Goal: Task Accomplishment & Management: Manage account settings

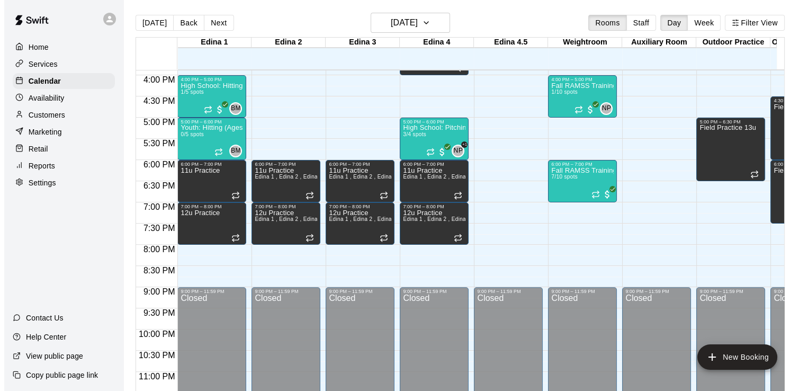
scroll to position [675, 0]
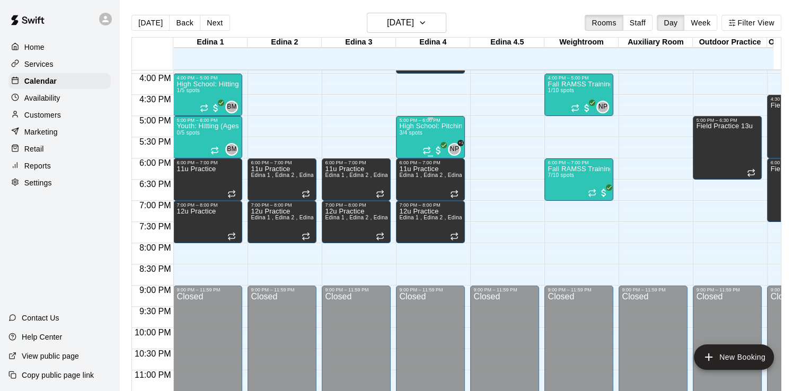
click at [421, 126] on p "High School: Pitching (Ages 14U-18U)" at bounding box center [430, 126] width 63 height 0
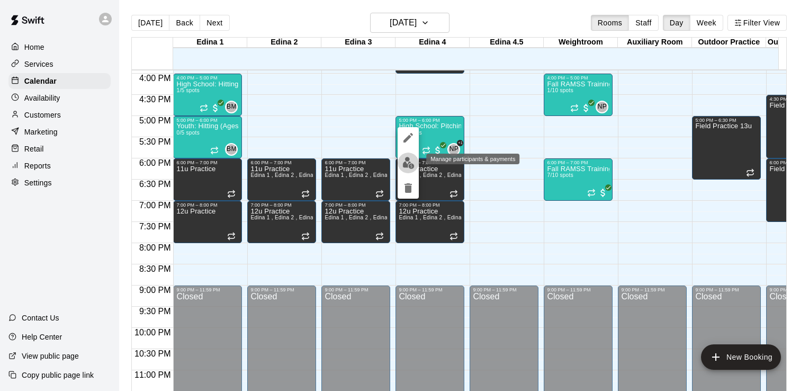
click at [409, 164] on img "edit" at bounding box center [409, 163] width 12 height 12
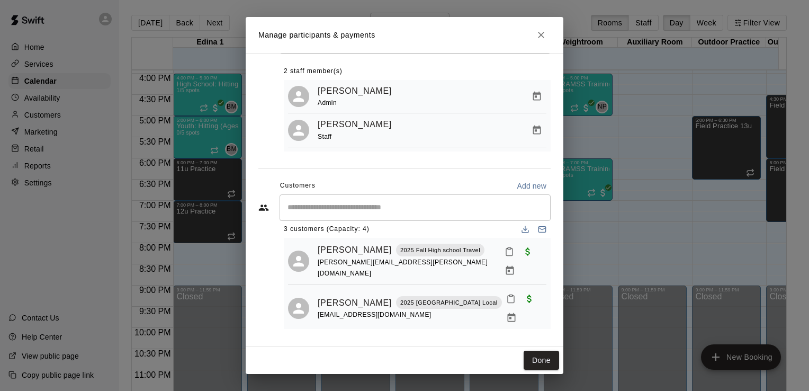
scroll to position [0, 0]
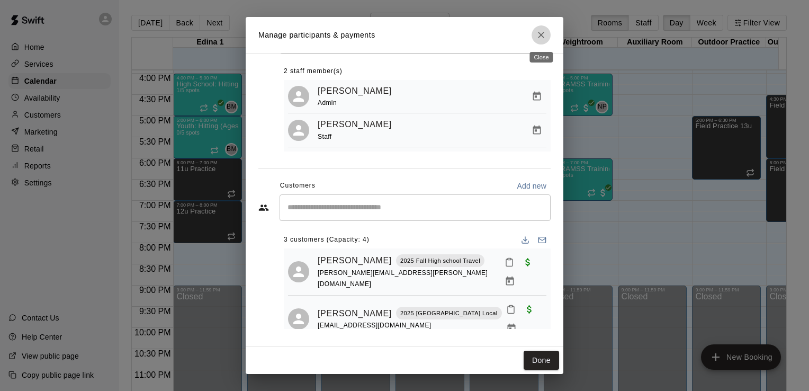
click at [538, 32] on icon "Close" at bounding box center [541, 35] width 11 height 11
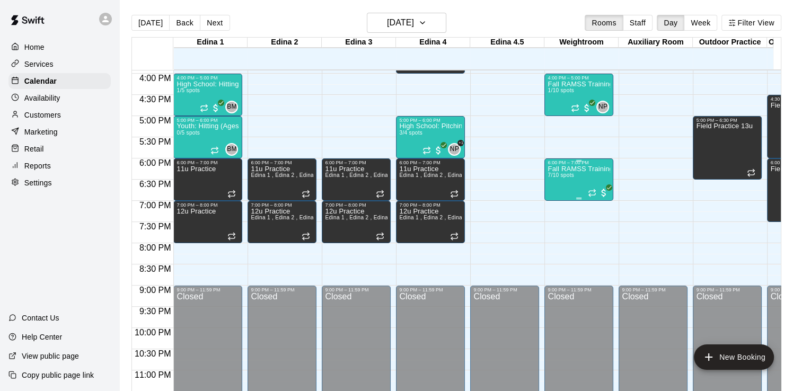
click at [578, 178] on div "Fall RAMSS Training 7/10 spots" at bounding box center [578, 360] width 63 height 391
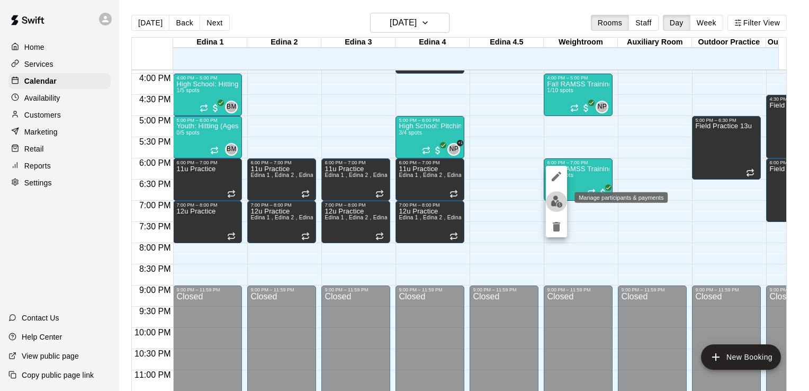
click at [555, 199] on img "edit" at bounding box center [557, 201] width 12 height 12
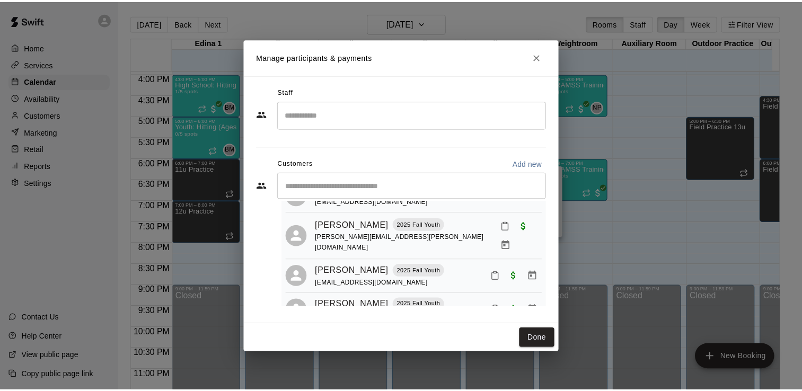
scroll to position [79, 0]
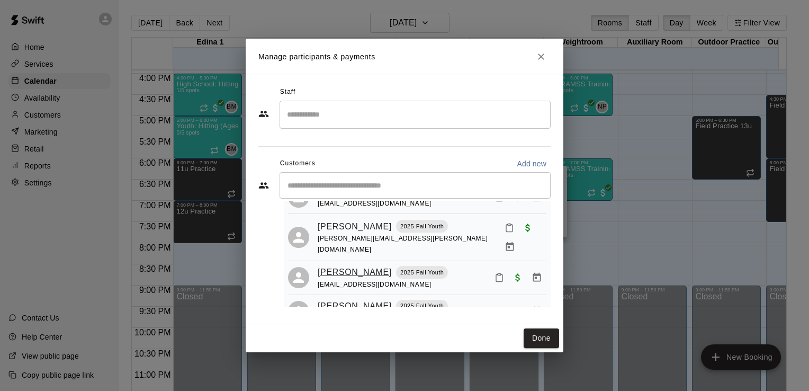
click at [330, 265] on link "[PERSON_NAME]" at bounding box center [355, 272] width 74 height 14
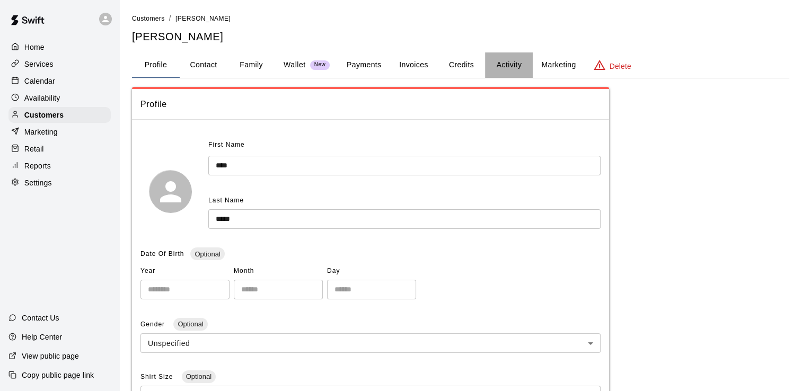
click at [510, 62] on button "Activity" at bounding box center [509, 64] width 48 height 25
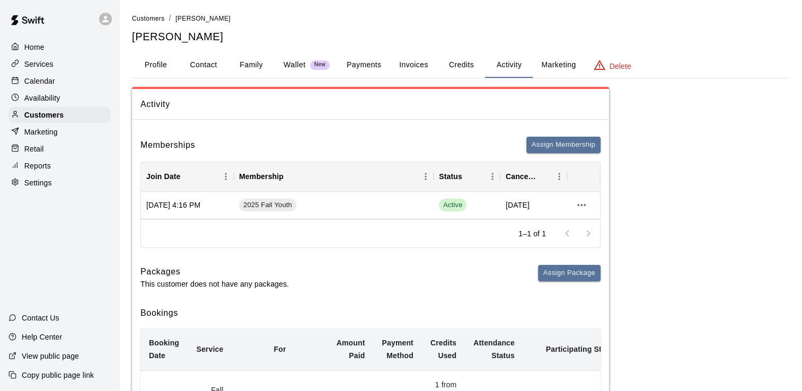
click at [372, 67] on button "Payments" at bounding box center [363, 64] width 51 height 25
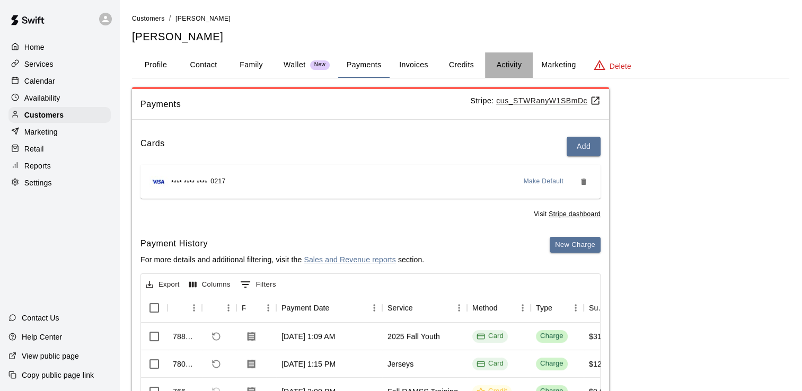
click at [517, 66] on button "Activity" at bounding box center [509, 64] width 48 height 25
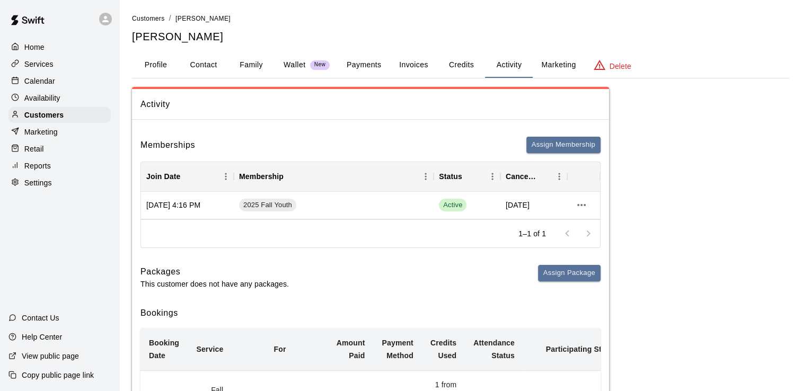
click at [157, 64] on button "Profile" at bounding box center [156, 64] width 48 height 25
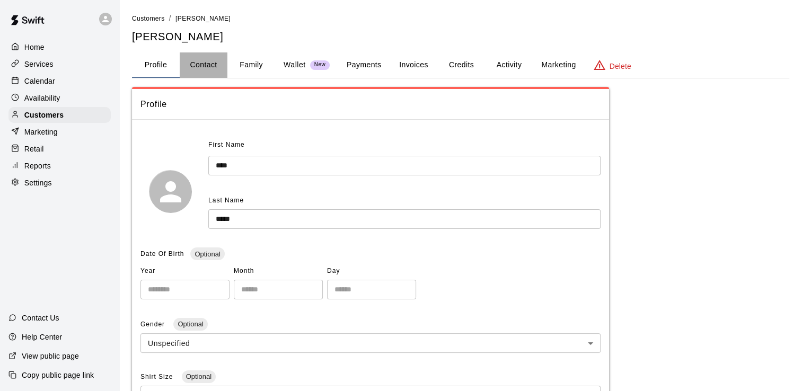
click at [206, 65] on button "Contact" at bounding box center [204, 64] width 48 height 25
select select "**"
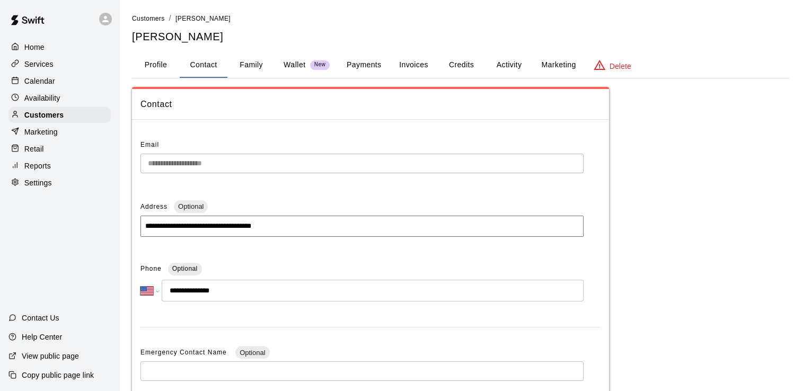
click at [254, 65] on button "Family" at bounding box center [251, 64] width 48 height 25
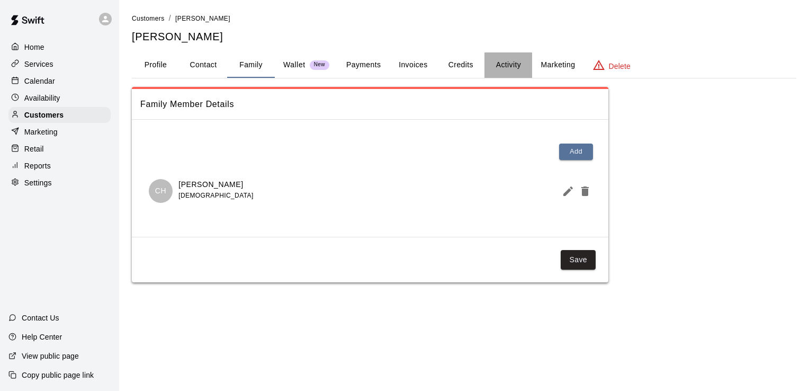
click at [511, 65] on button "Activity" at bounding box center [509, 64] width 48 height 25
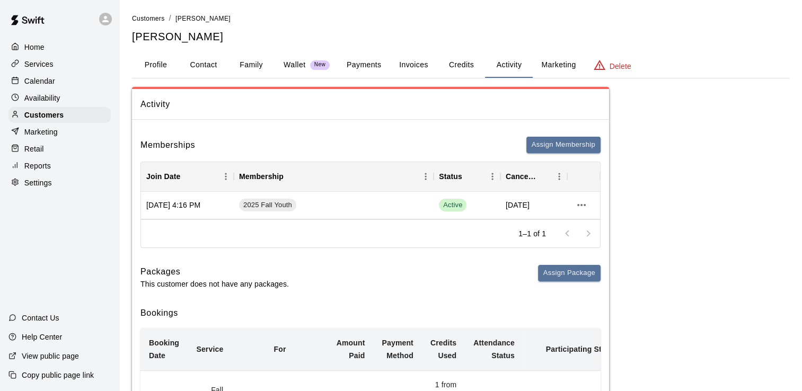
click at [36, 47] on p "Home" at bounding box center [34, 47] width 20 height 11
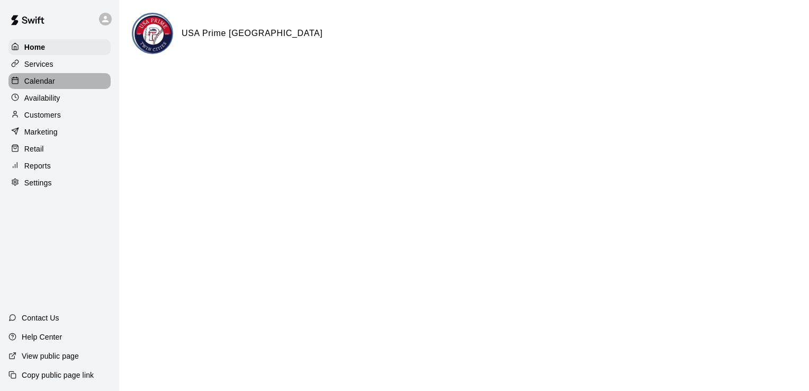
click at [65, 83] on div "Calendar" at bounding box center [59, 81] width 102 height 16
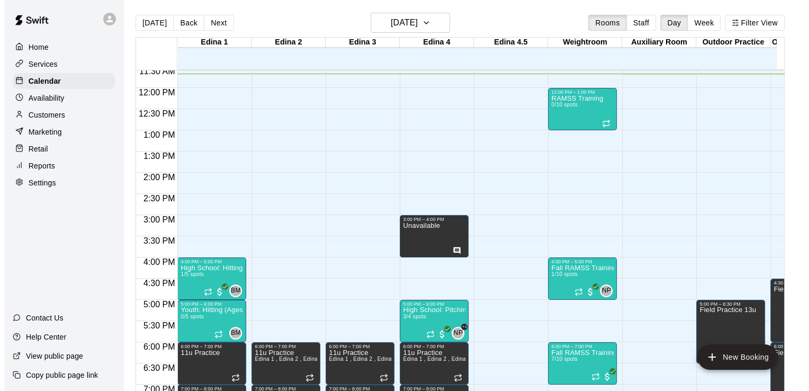
scroll to position [489, 0]
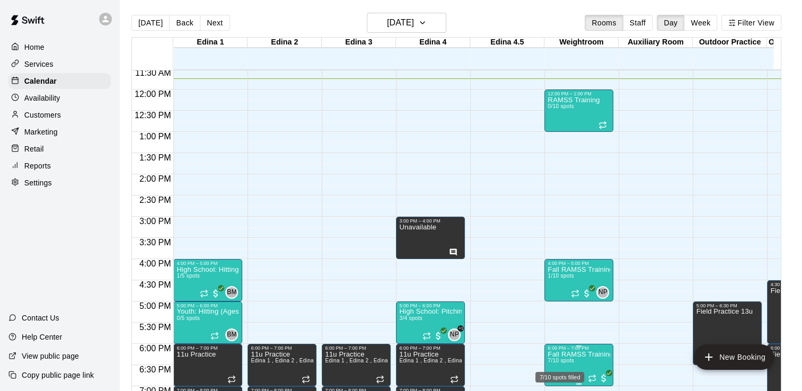
click at [572, 358] on span "7/10 spots" at bounding box center [560, 361] width 26 height 6
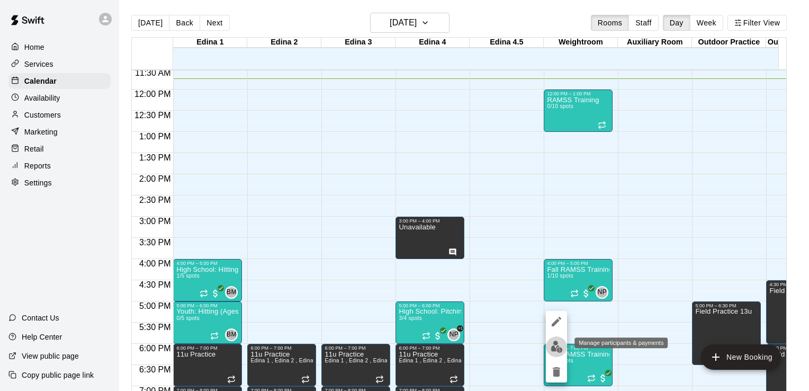
click at [555, 346] on img "edit" at bounding box center [557, 347] width 12 height 12
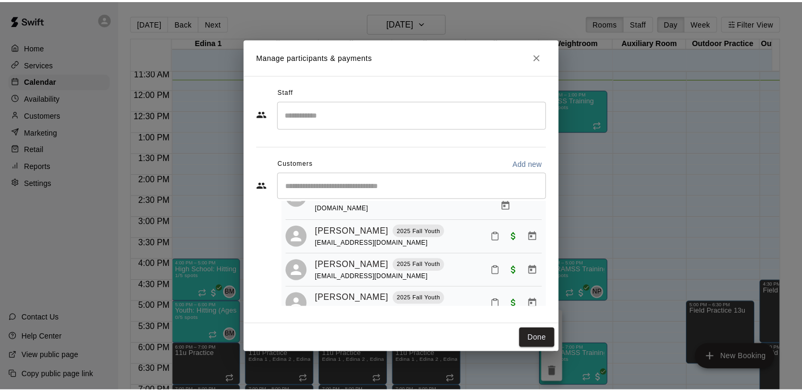
scroll to position [0, 0]
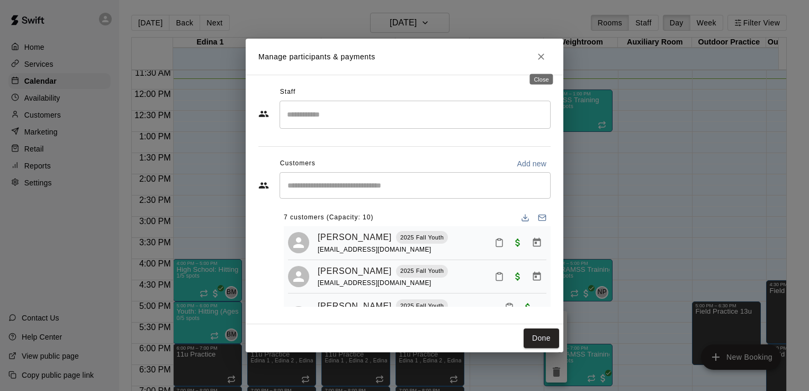
click at [542, 58] on icon "Close" at bounding box center [541, 56] width 11 height 11
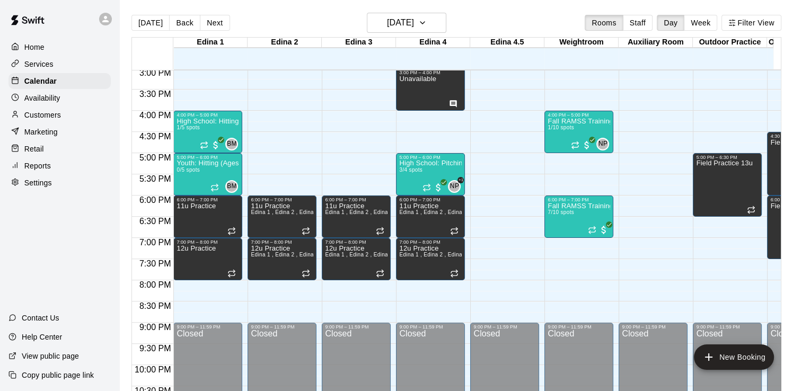
scroll to position [615, 0]
